Goal: Task Accomplishment & Management: Use online tool/utility

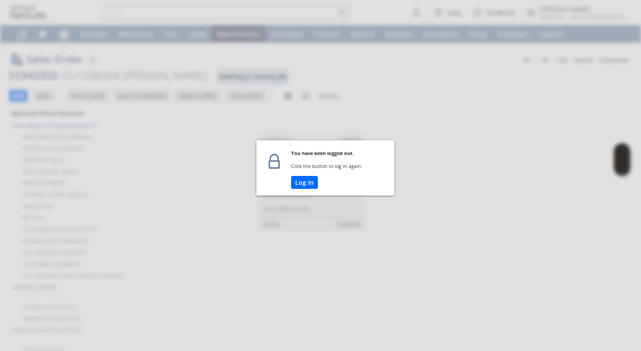
scroll to position [0, 1482]
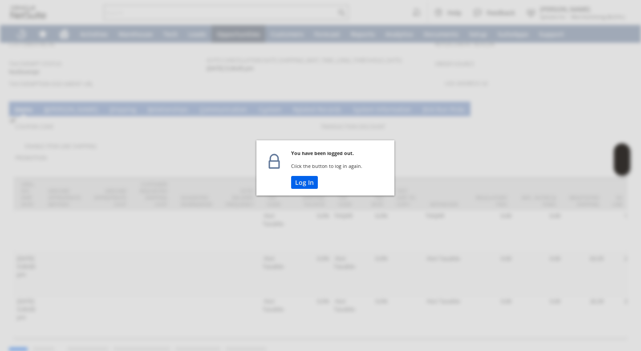
click at [303, 182] on button "Log In" at bounding box center [304, 182] width 27 height 13
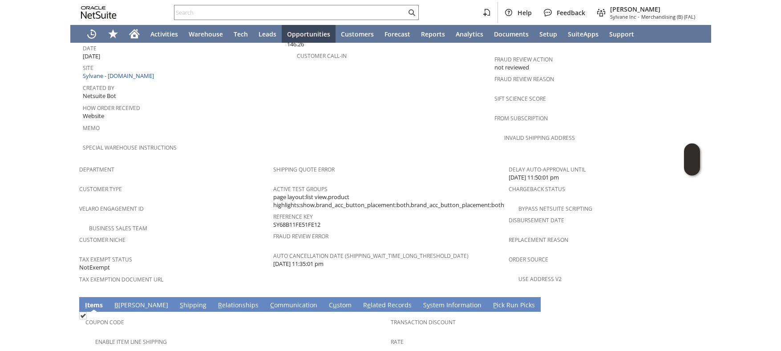
scroll to position [609, 0]
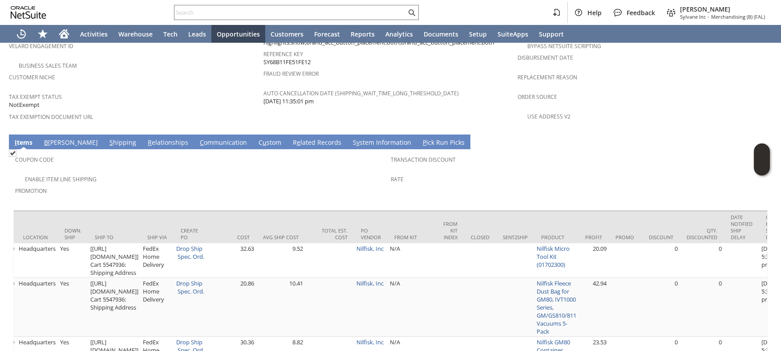
scroll to position [0, 1458]
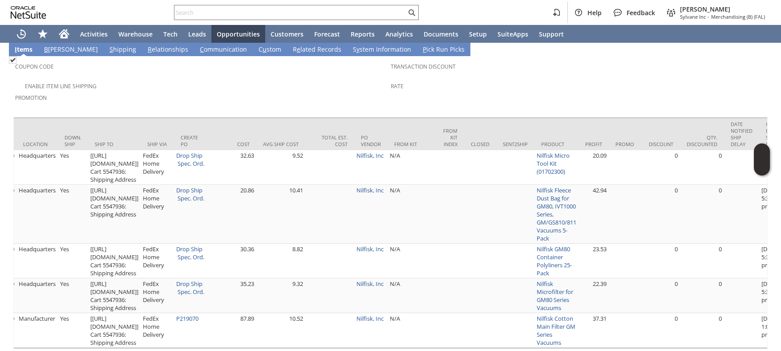
scroll to position [0, 0]
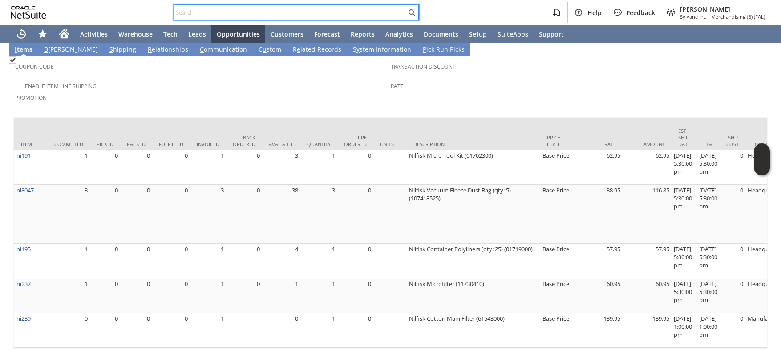
click at [204, 16] on input "text" at bounding box center [291, 12] width 232 height 11
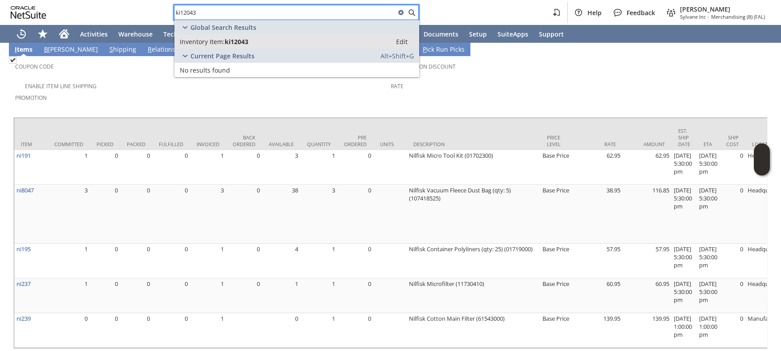
type input "ki12043"
click at [215, 42] on span "Inventory Item:" at bounding box center [202, 41] width 45 height 8
